Goal: Task Accomplishment & Management: Use online tool/utility

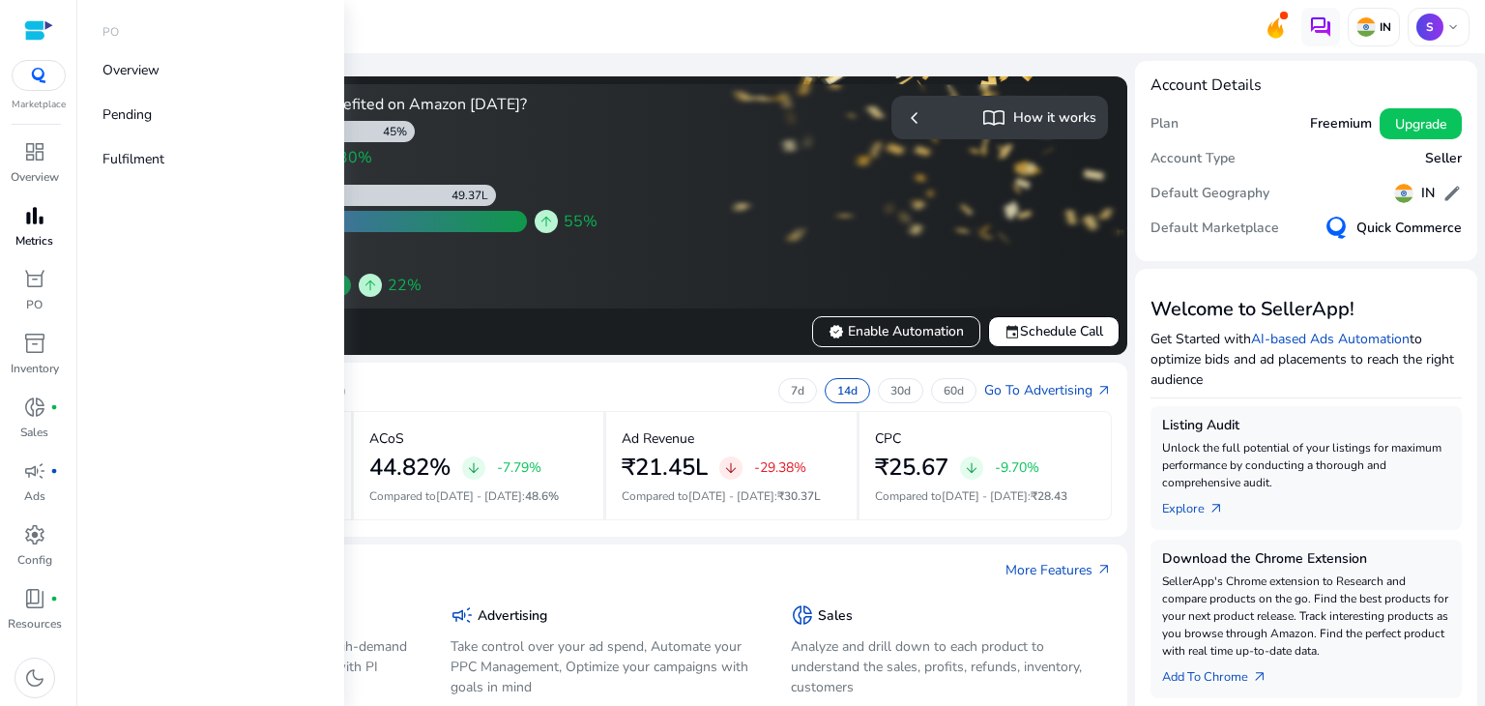
click at [52, 209] on div "bar_chart" at bounding box center [35, 215] width 54 height 31
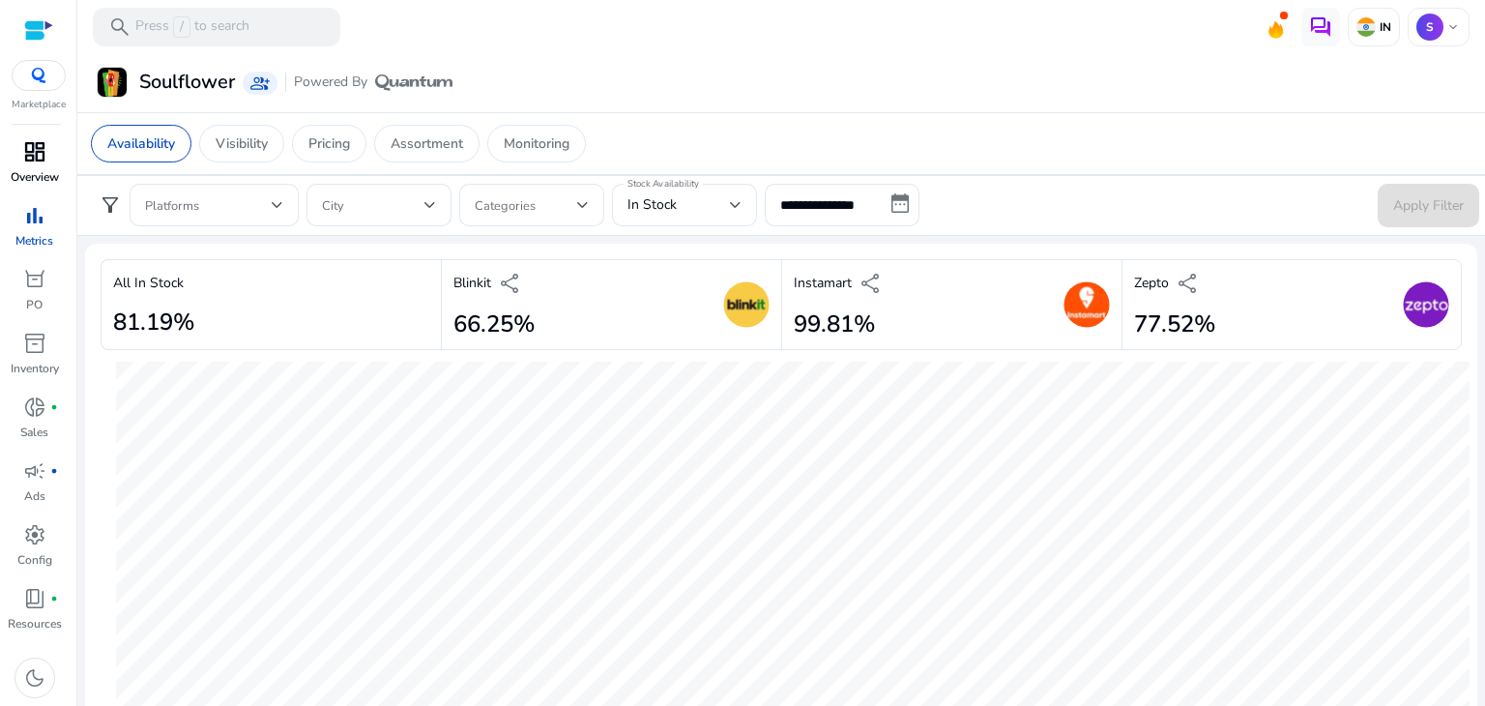
click at [46, 167] on link "dashboard Overview" at bounding box center [34, 168] width 69 height 64
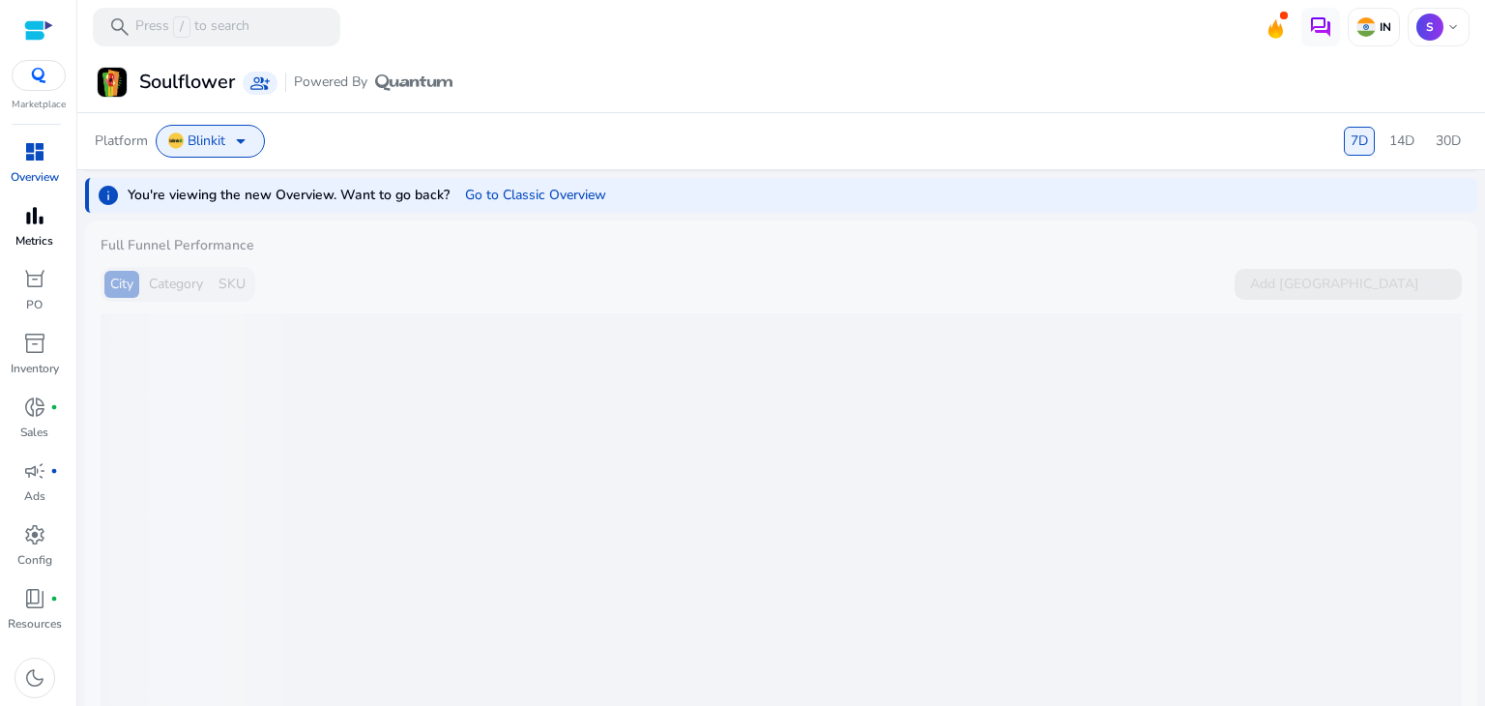
click at [23, 212] on span "bar_chart" at bounding box center [34, 215] width 23 height 23
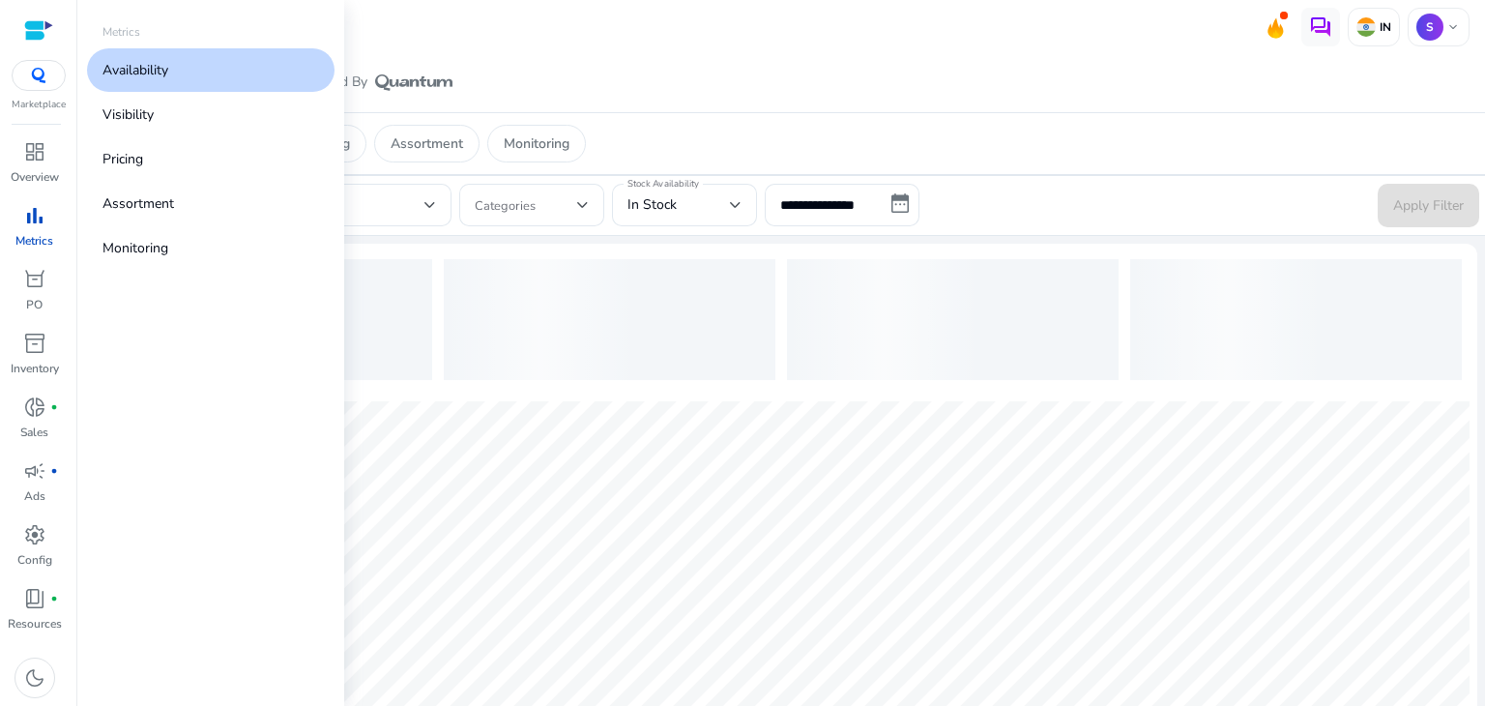
click at [167, 63] on p "Availability" at bounding box center [135, 70] width 66 height 20
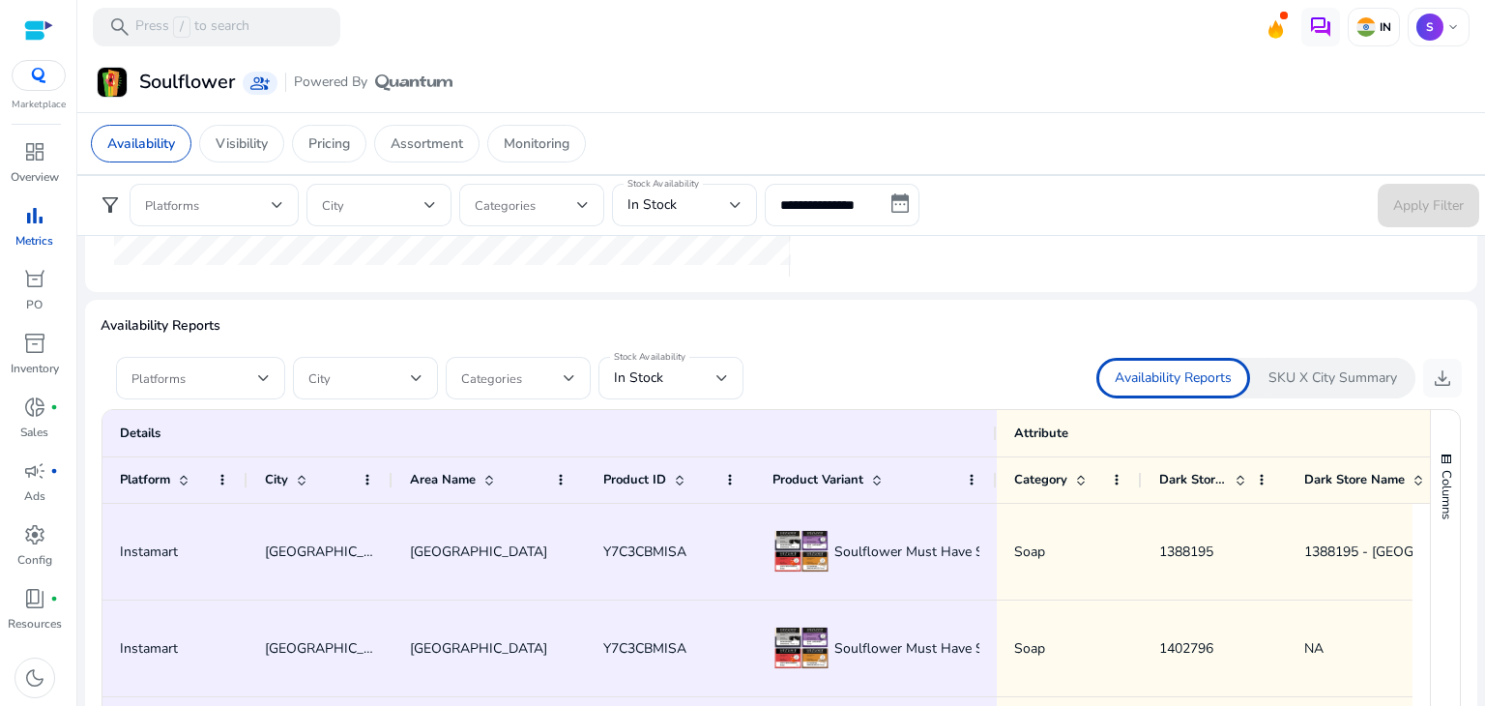
scroll to position [1059, 0]
click at [270, 369] on div "Platforms" at bounding box center [200, 380] width 169 height 43
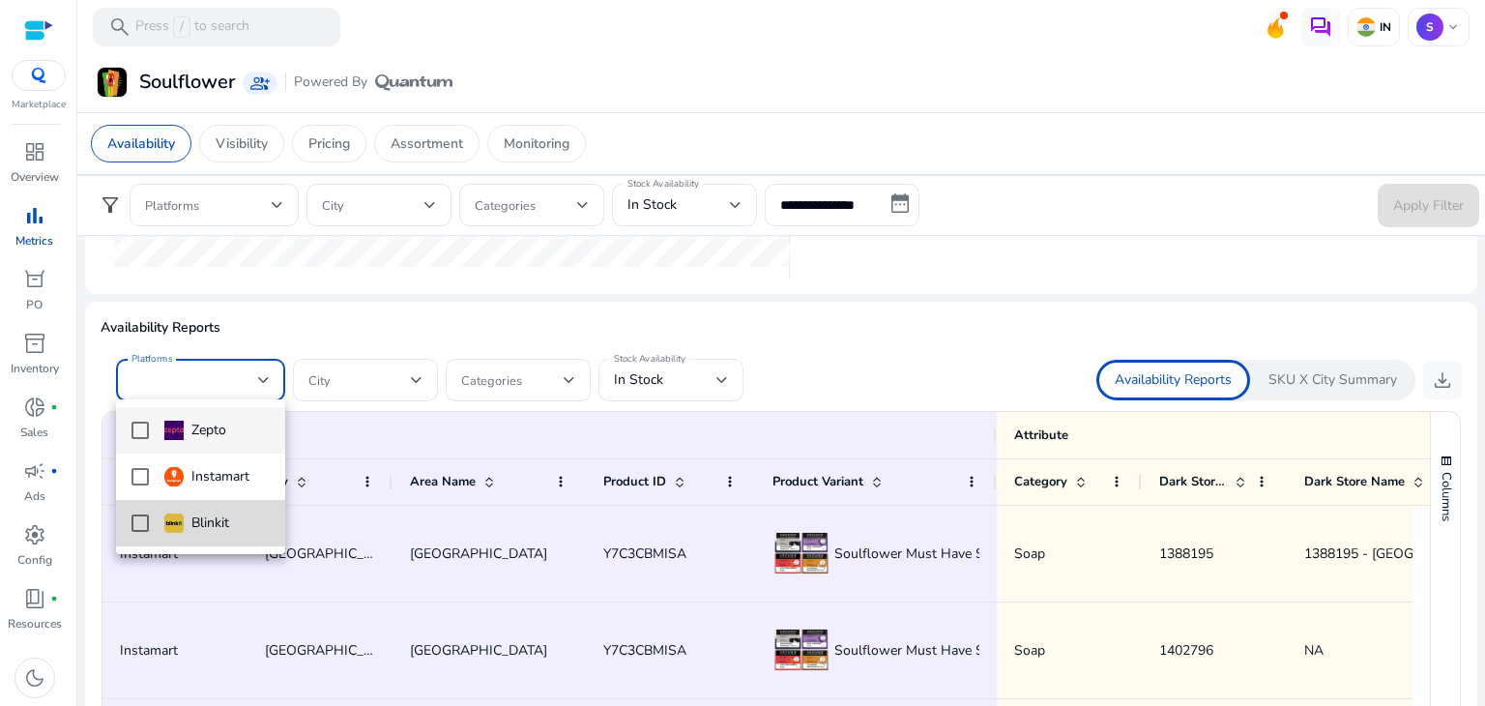
click at [137, 518] on mat-pseudo-checkbox at bounding box center [139, 522] width 17 height 17
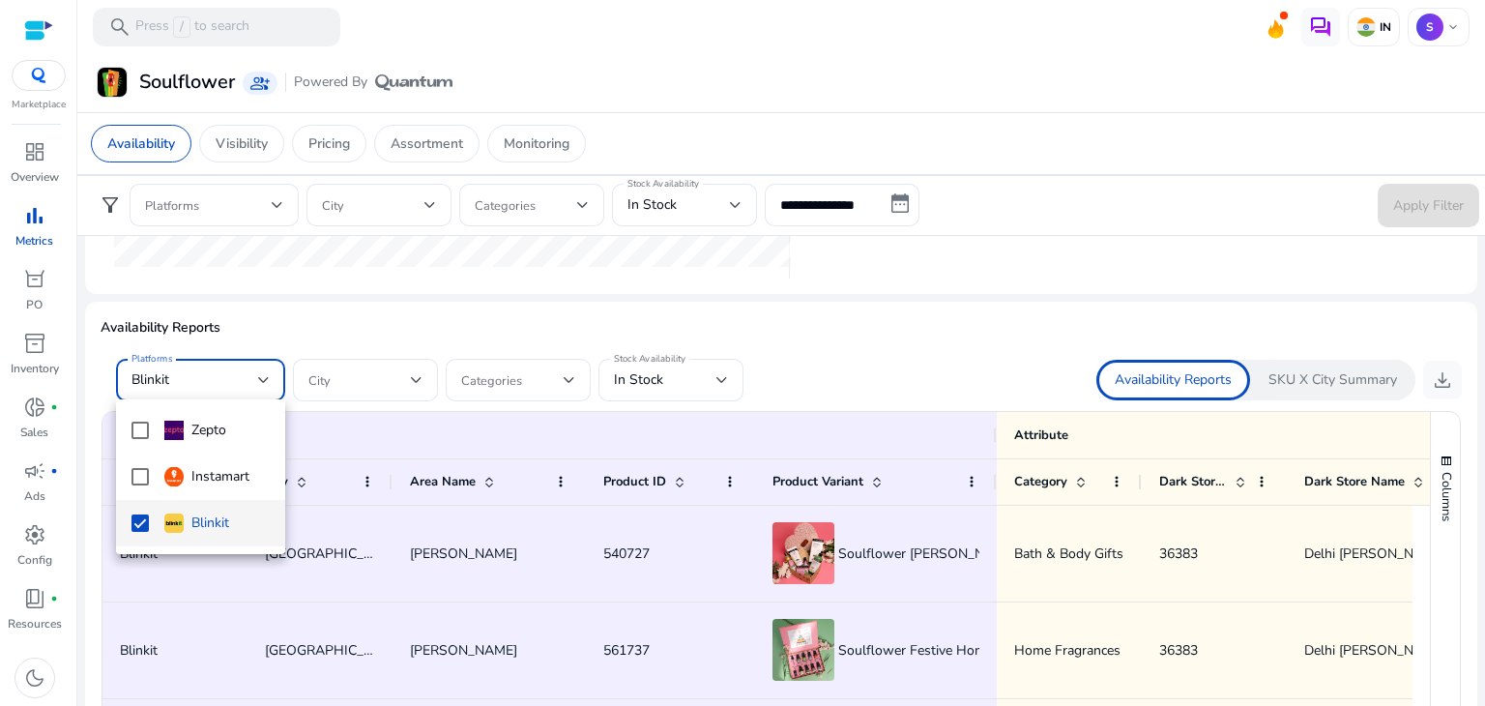
click at [708, 383] on div at bounding box center [742, 353] width 1485 height 706
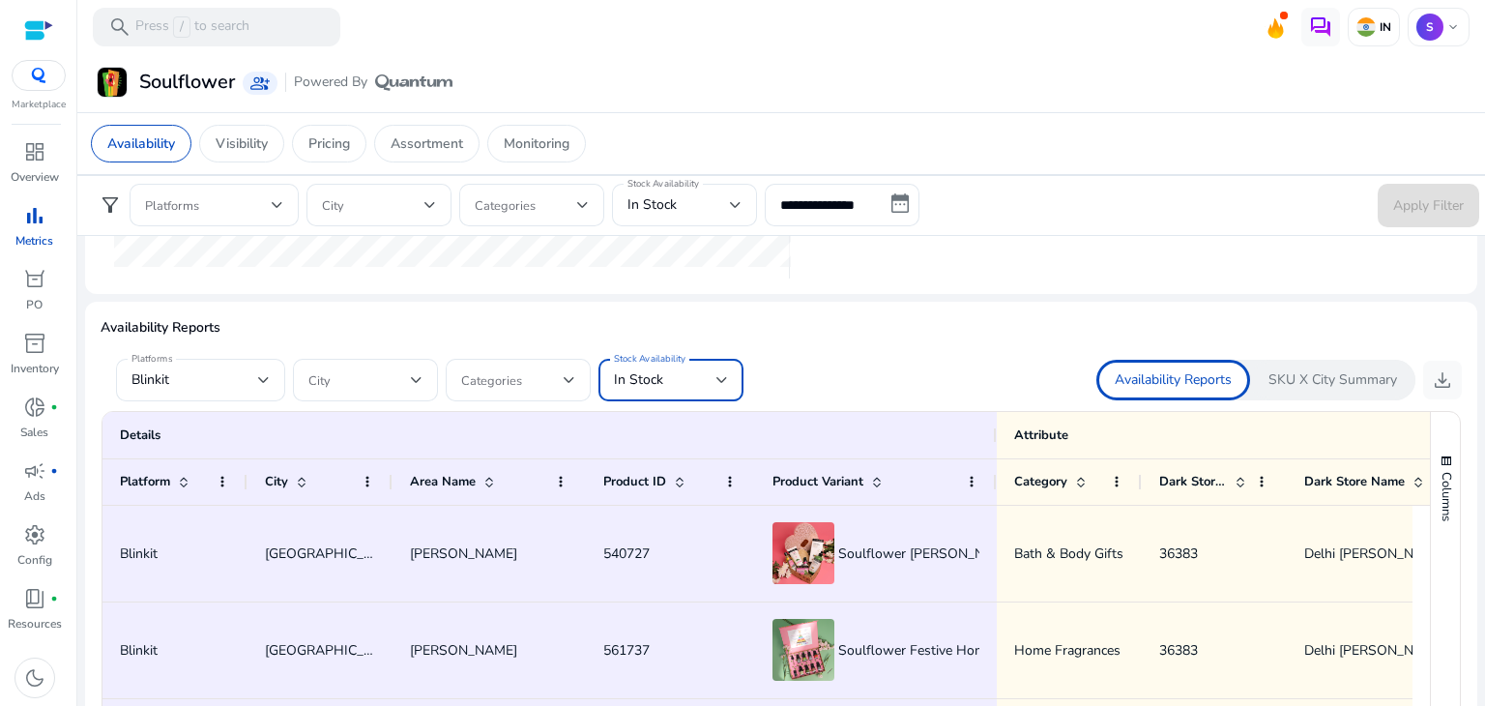
click at [719, 384] on div at bounding box center [722, 379] width 12 height 23
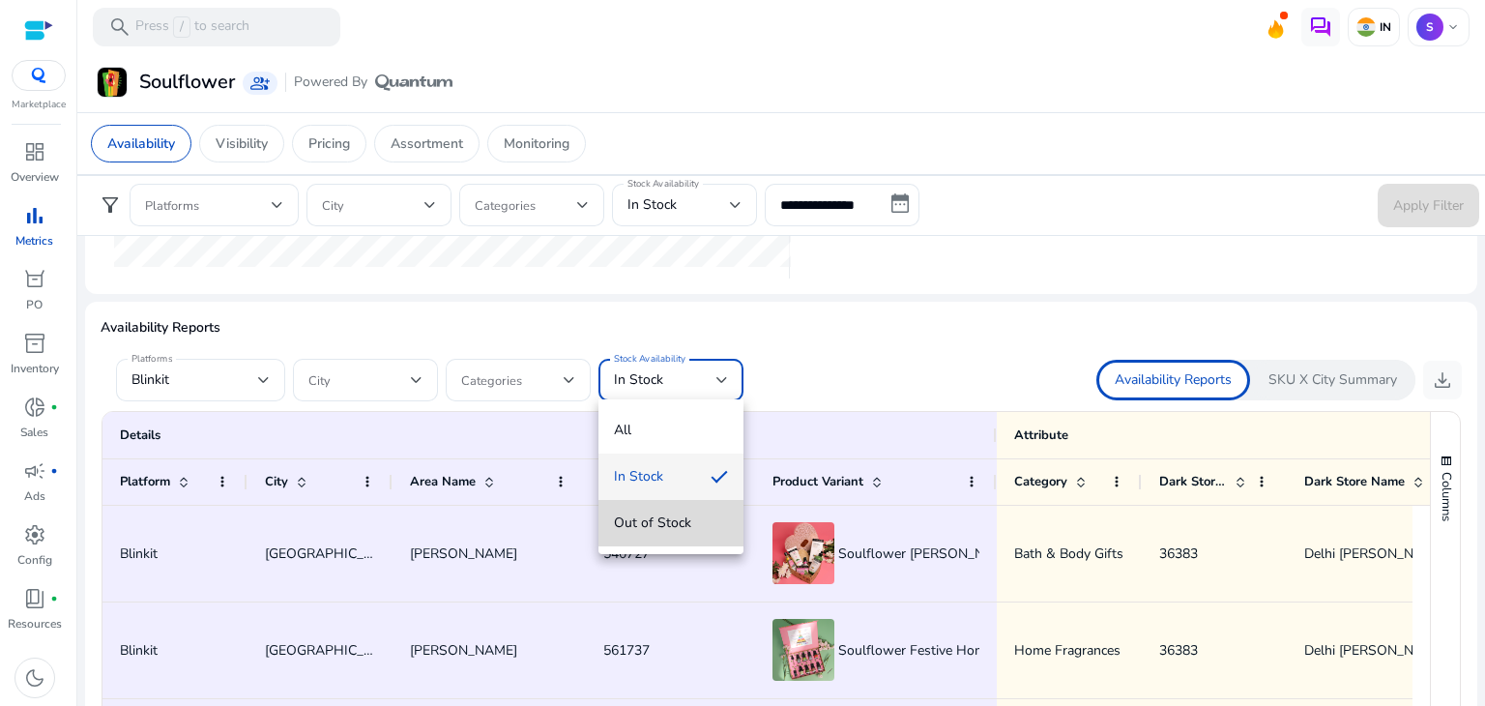
click at [676, 519] on span "Out of Stock" at bounding box center [671, 522] width 114 height 21
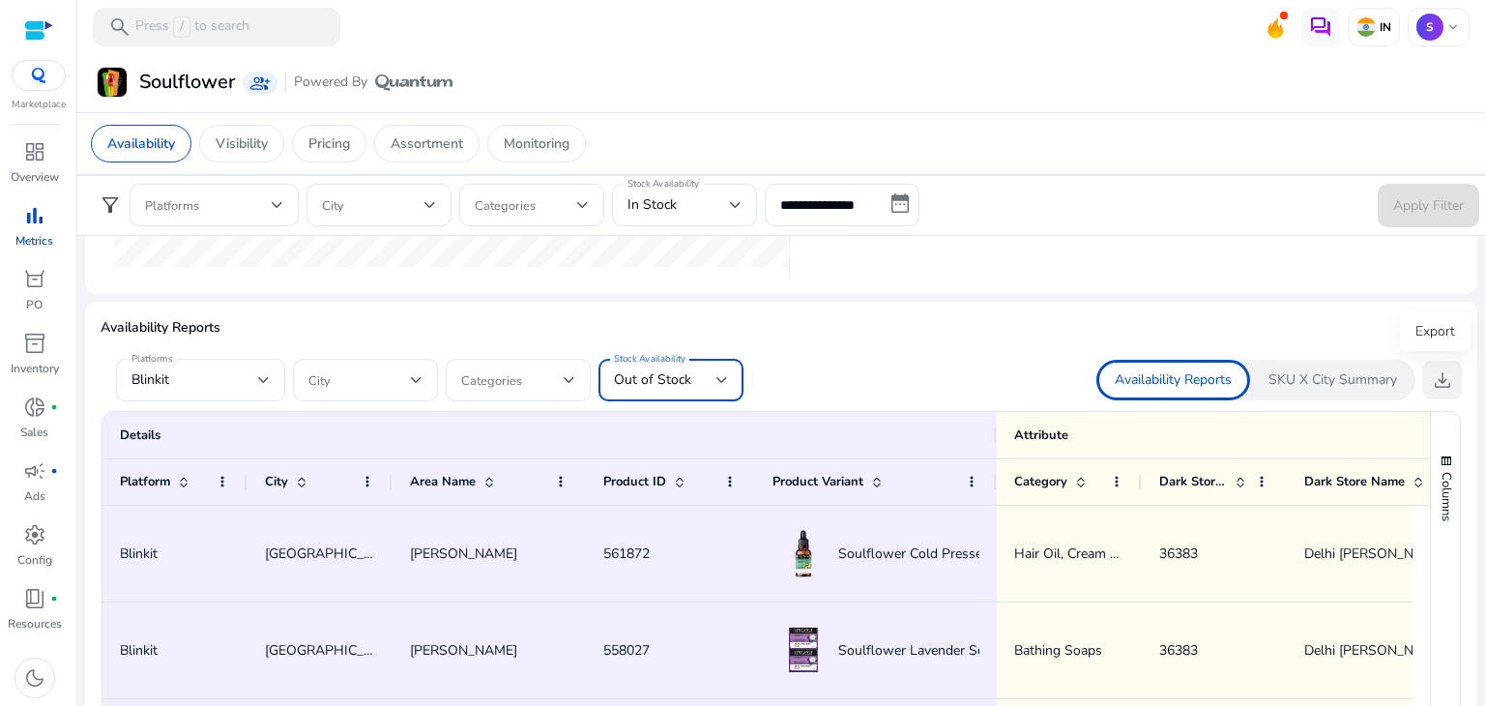
click at [1436, 383] on span "download" at bounding box center [1442, 379] width 23 height 23
